Goal: Task Accomplishment & Management: Use online tool/utility

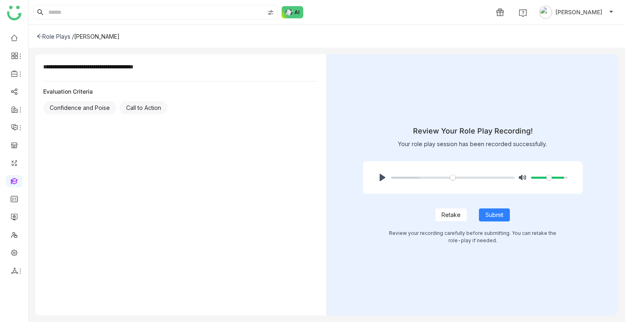
click at [450, 216] on span "Retake" at bounding box center [451, 214] width 19 height 9
